Goal: Information Seeking & Learning: Learn about a topic

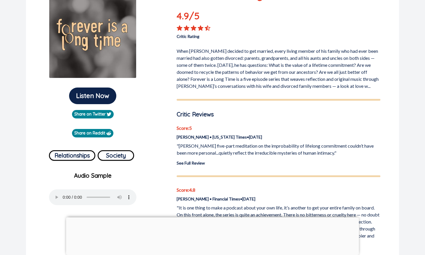
scroll to position [116, 0]
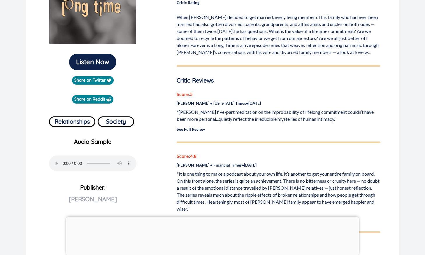
click at [198, 131] on link "See Full Review" at bounding box center [190, 128] width 28 height 5
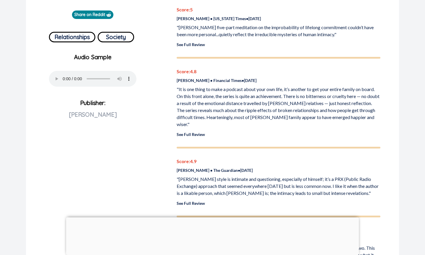
scroll to position [204, 0]
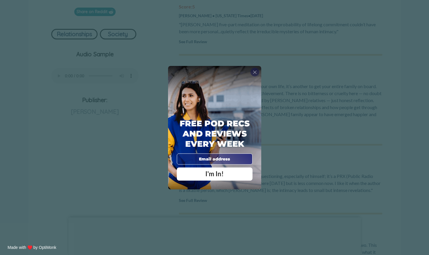
click at [256, 72] on span "X" at bounding box center [255, 72] width 4 height 6
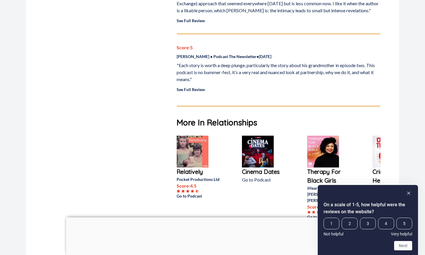
scroll to position [349, 0]
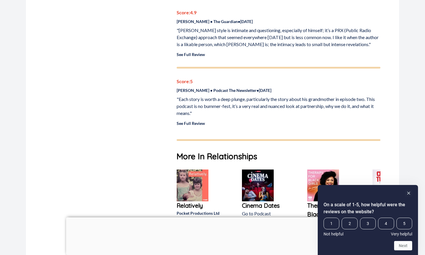
click at [199, 121] on link "See Full Review" at bounding box center [190, 123] width 28 height 5
click at [193, 52] on link "See Full Review" at bounding box center [190, 54] width 28 height 5
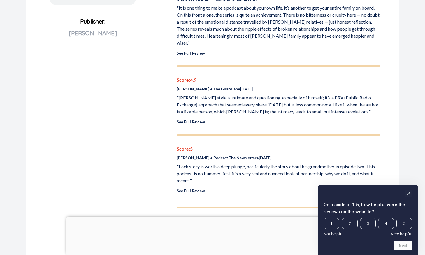
scroll to position [262, 0]
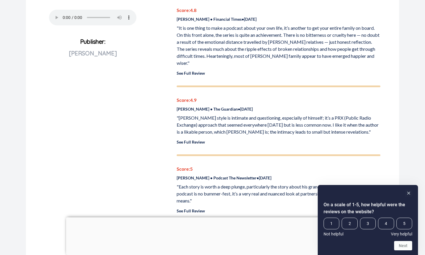
click at [188, 70] on link "See Full Review" at bounding box center [190, 72] width 28 height 5
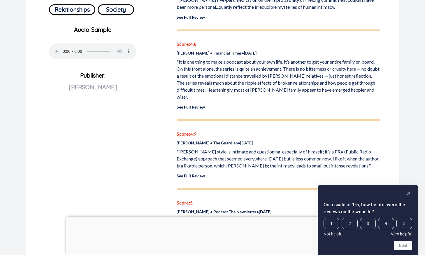
scroll to position [175, 0]
